Goal: Information Seeking & Learning: Learn about a topic

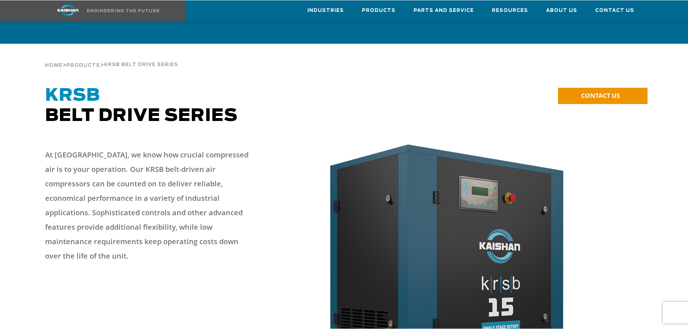
scroll to position [36, 0]
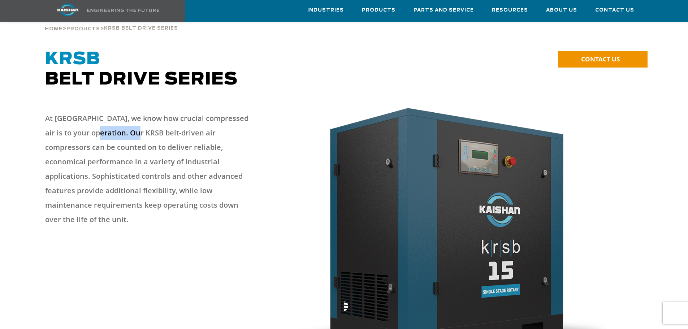
drag, startPoint x: 128, startPoint y: 125, endPoint x: 85, endPoint y: 125, distance: 43.0
click at [85, 125] on p "At [GEOGRAPHIC_DATA], we know how crucial compressed air is to your operation. …" at bounding box center [149, 169] width 209 height 116
drag, startPoint x: 168, startPoint y: 128, endPoint x: 176, endPoint y: 122, distance: 9.6
click at [169, 127] on p "At [GEOGRAPHIC_DATA], we know how crucial compressed air is to your operation. …" at bounding box center [149, 169] width 209 height 116
drag, startPoint x: 183, startPoint y: 121, endPoint x: 203, endPoint y: 119, distance: 20.2
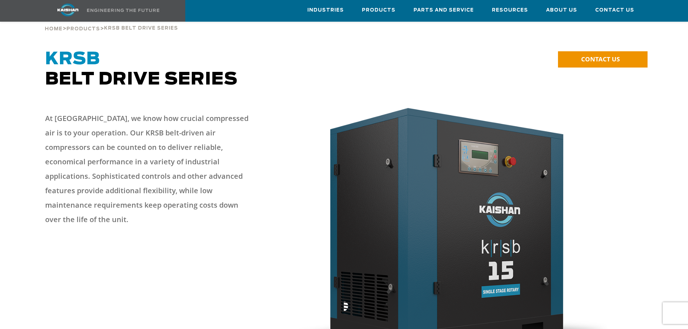
click at [196, 119] on p "At [GEOGRAPHIC_DATA], we know how crucial compressed air is to your operation. …" at bounding box center [149, 169] width 209 height 116
drag, startPoint x: 210, startPoint y: 119, endPoint x: 135, endPoint y: 120, distance: 75.1
click at [135, 120] on p "At [GEOGRAPHIC_DATA], we know how crucial compressed air is to your operation. …" at bounding box center [149, 169] width 209 height 116
click at [206, 131] on p "At [GEOGRAPHIC_DATA], we know how crucial compressed air is to your operation. …" at bounding box center [149, 169] width 209 height 116
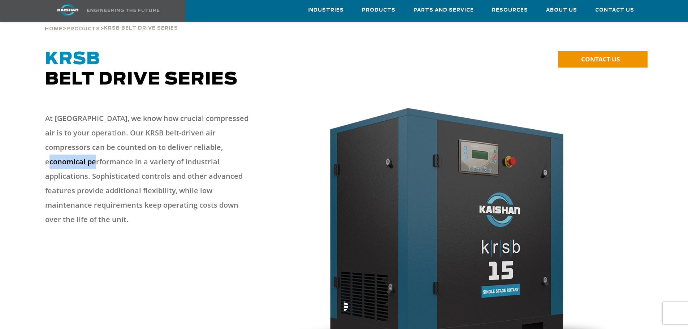
click at [210, 132] on p "At [GEOGRAPHIC_DATA], we know how crucial compressed air is to your operation. …" at bounding box center [149, 169] width 209 height 116
drag, startPoint x: 175, startPoint y: 135, endPoint x: 148, endPoint y: 136, distance: 27.1
click at [148, 136] on p "At [GEOGRAPHIC_DATA], we know how crucial compressed air is to your operation. …" at bounding box center [149, 169] width 209 height 116
click at [248, 144] on p "At [GEOGRAPHIC_DATA], we know how crucial compressed air is to your operation. …" at bounding box center [149, 169] width 209 height 116
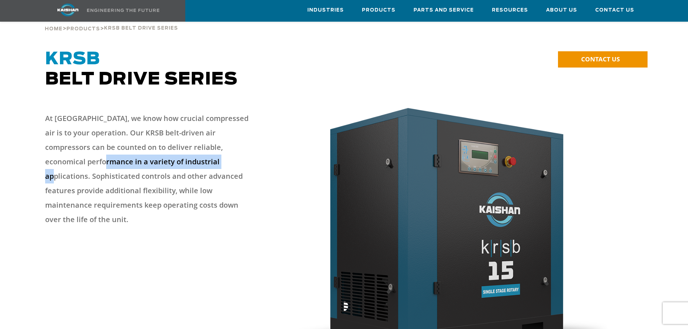
drag, startPoint x: 248, startPoint y: 137, endPoint x: 153, endPoint y: 145, distance: 96.0
click at [154, 145] on p "At [GEOGRAPHIC_DATA], we know how crucial compressed air is to your operation. …" at bounding box center [149, 169] width 209 height 116
click at [181, 157] on p "At [GEOGRAPHIC_DATA], we know how crucial compressed air is to your operation. …" at bounding box center [149, 169] width 209 height 116
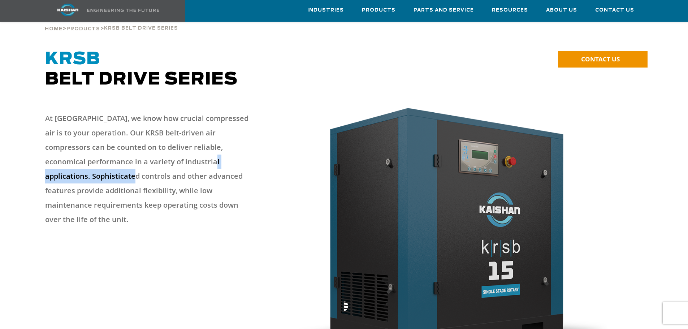
drag, startPoint x: 237, startPoint y: 151, endPoint x: 182, endPoint y: 152, distance: 54.9
click at [142, 153] on p "At [GEOGRAPHIC_DATA], we know how crucial compressed air is to your operation. …" at bounding box center [149, 169] width 209 height 116
click at [186, 151] on p "At [GEOGRAPHIC_DATA], we know how crucial compressed air is to your operation. …" at bounding box center [149, 169] width 209 height 116
click at [195, 131] on p "At [GEOGRAPHIC_DATA], we know how crucial compressed air is to your operation. …" at bounding box center [149, 169] width 209 height 116
